Goal: Task Accomplishment & Management: Use online tool/utility

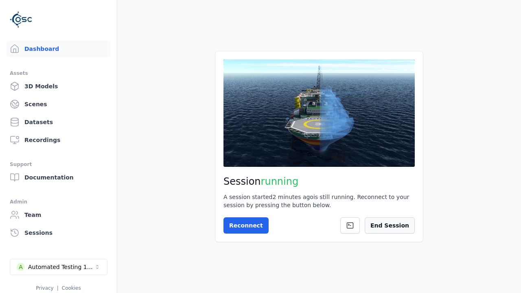
click at [413, 228] on button "End Session" at bounding box center [390, 225] width 50 height 16
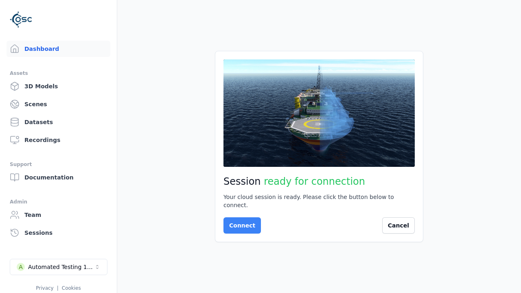
click at [240, 222] on button "Connect" at bounding box center [242, 225] width 37 height 16
